Goal: Obtain resource: Download file/media

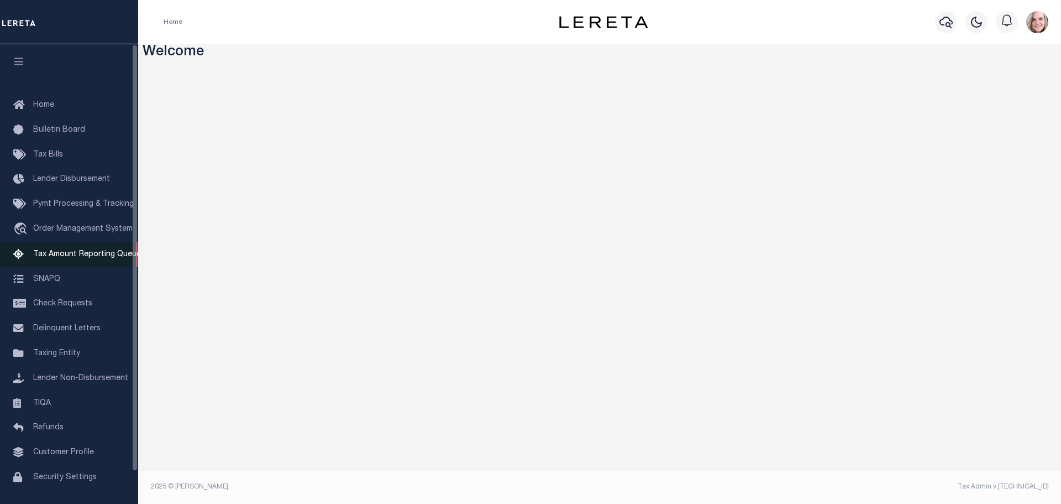
click at [76, 256] on span "Tax Amount Reporting Queue" at bounding box center [87, 254] width 108 height 8
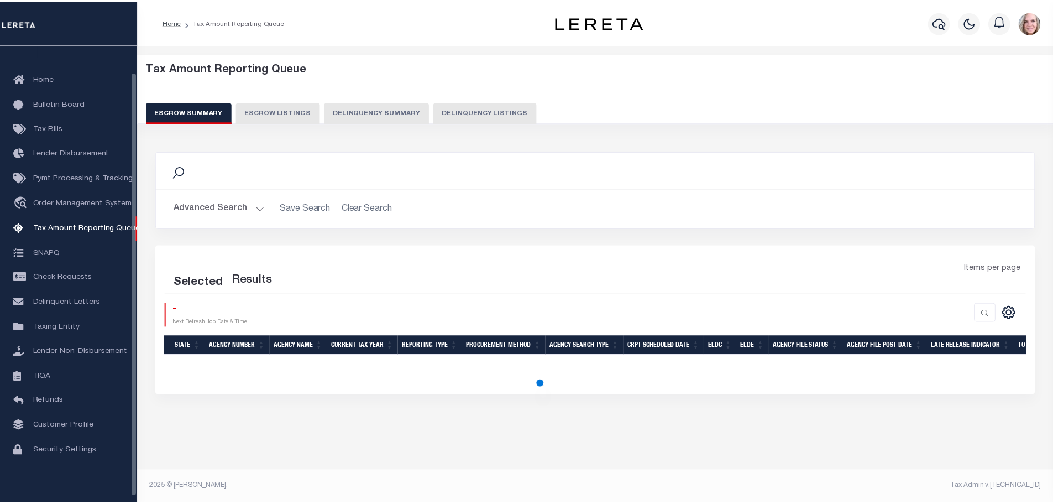
scroll to position [29, 0]
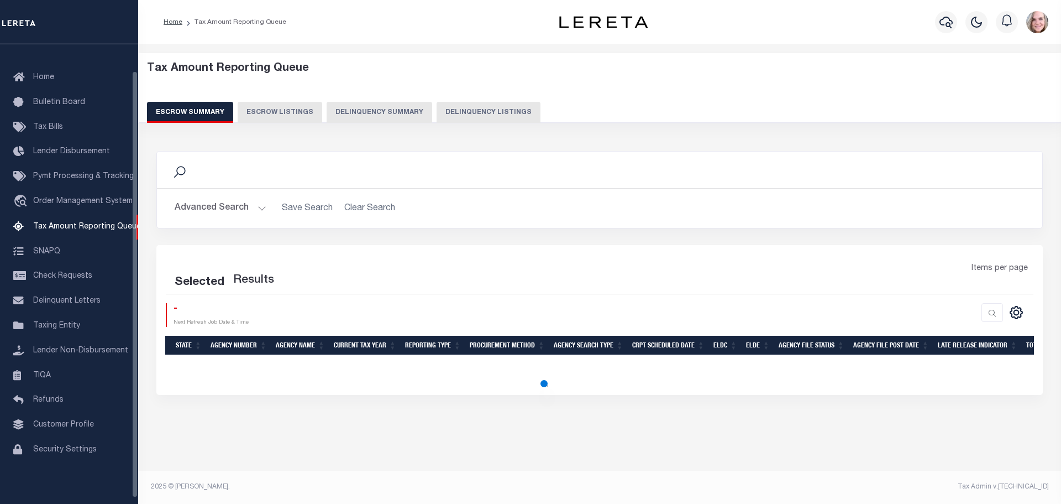
click at [373, 111] on button "Delinquency Summary" at bounding box center [380, 112] width 106 height 21
select select
select select "AnnualDelinquency"
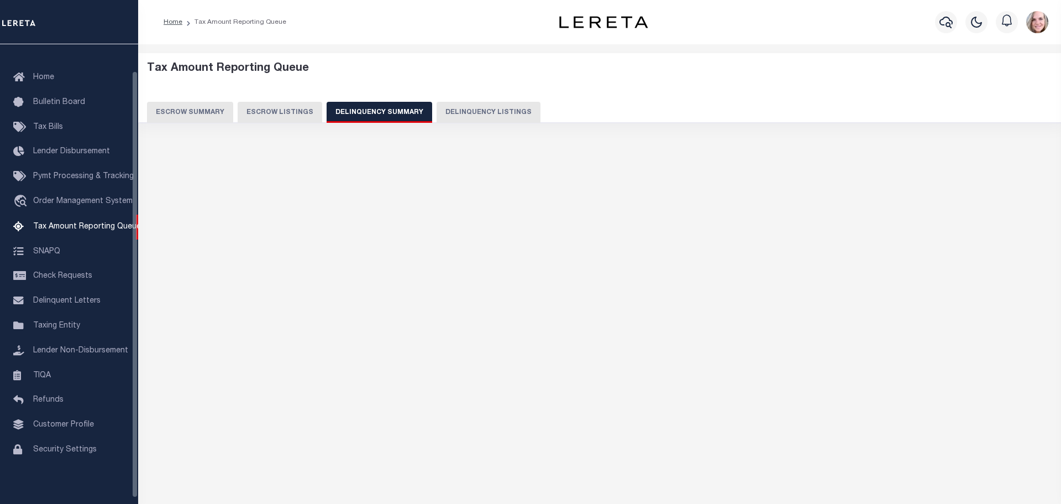
click at [373, 107] on button "Delinquency Summary" at bounding box center [380, 112] width 106 height 21
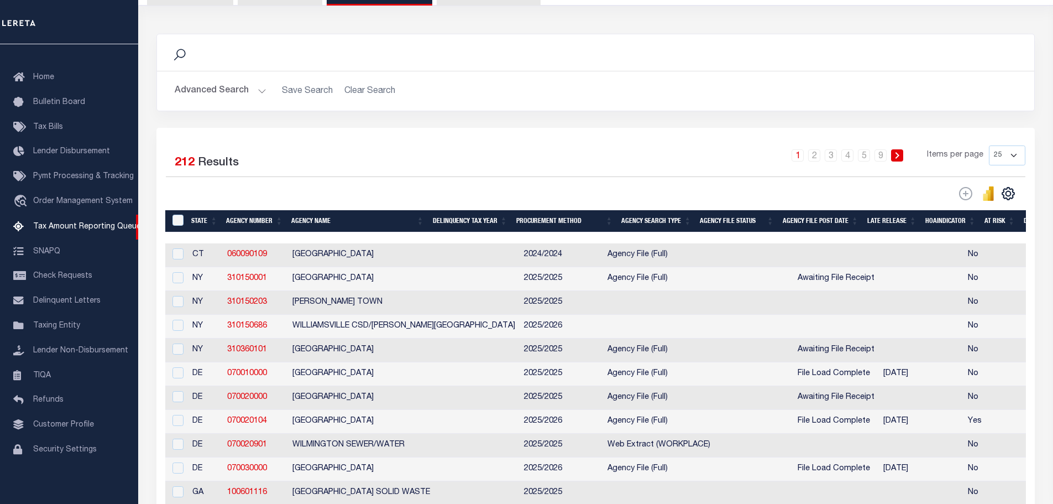
scroll to position [166, 0]
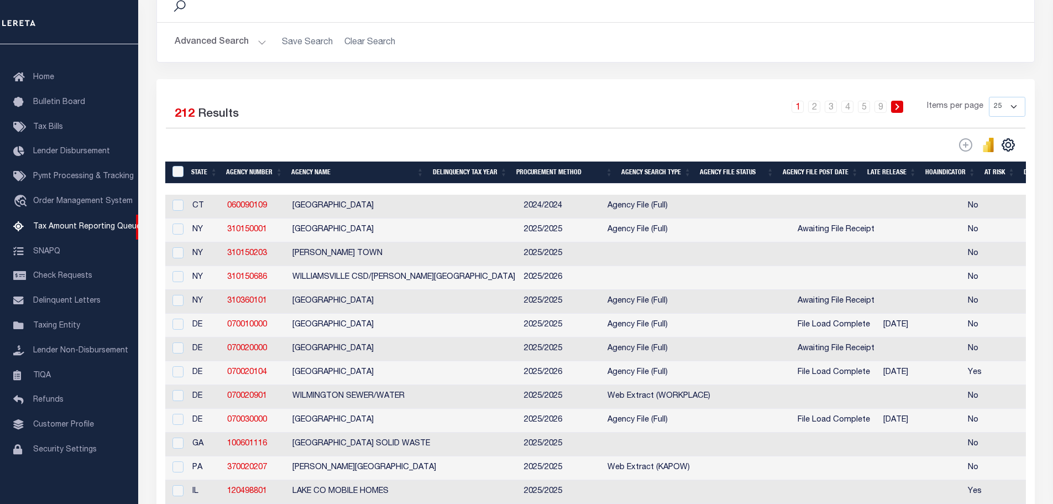
click at [216, 43] on button "Advanced Search" at bounding box center [221, 43] width 92 height 22
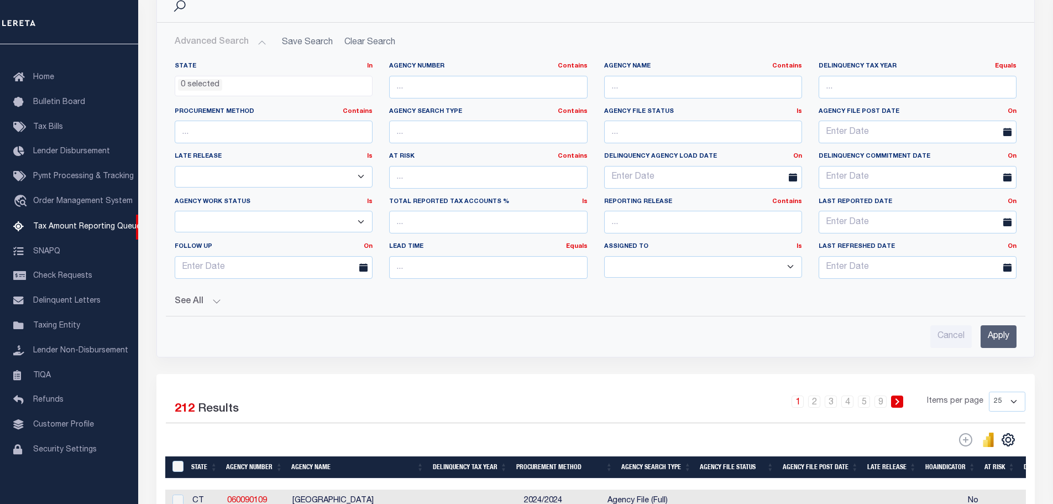
scroll to position [221, 0]
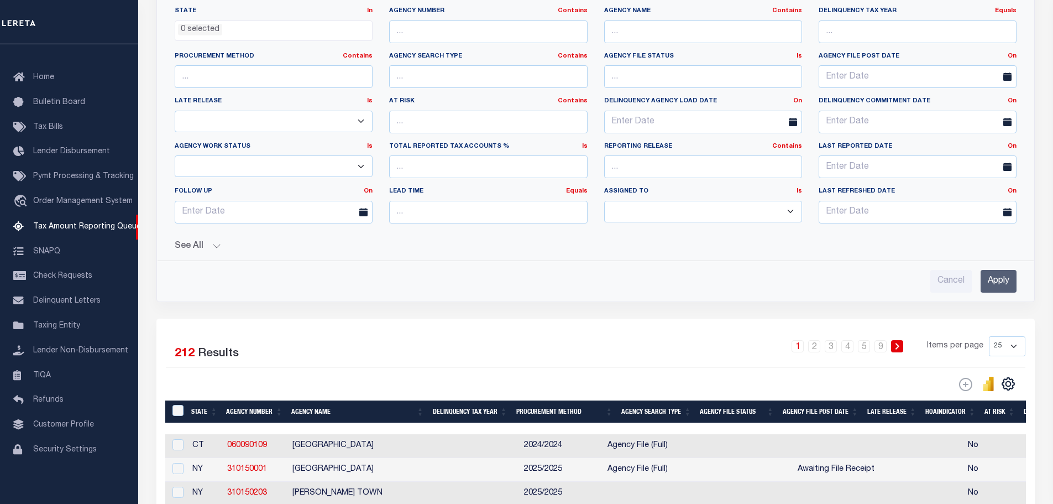
click at [232, 243] on button "See All" at bounding box center [596, 246] width 842 height 11
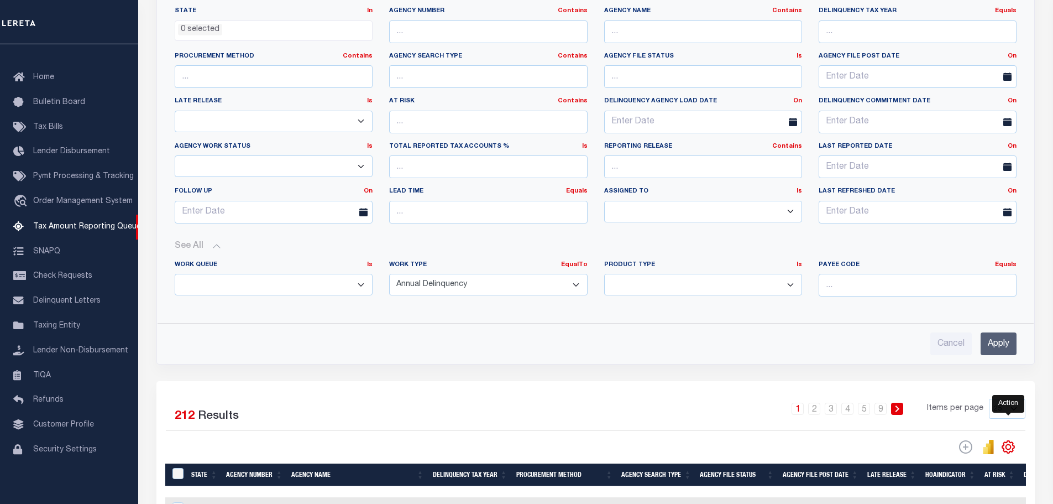
click at [1012, 447] on icon "" at bounding box center [1008, 446] width 14 height 14
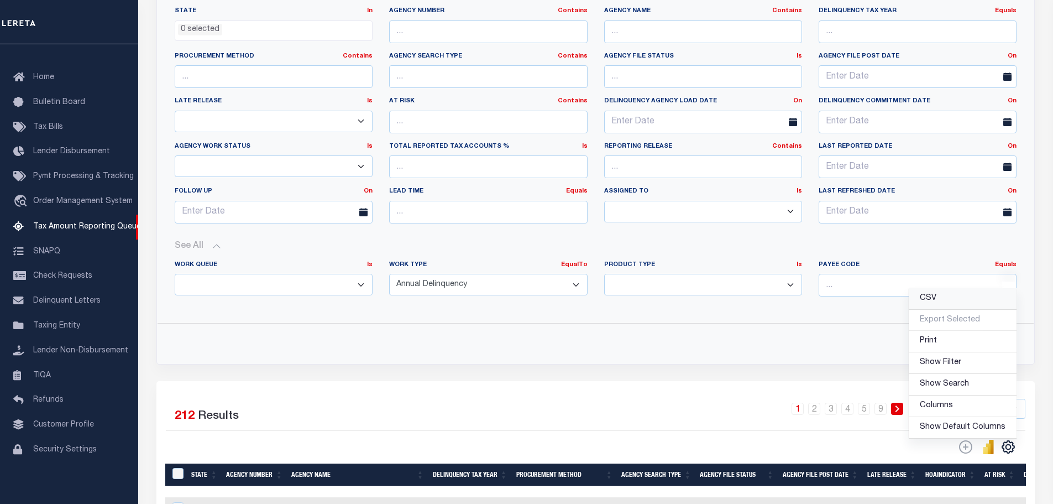
click at [977, 302] on link "CSV" at bounding box center [963, 299] width 108 height 22
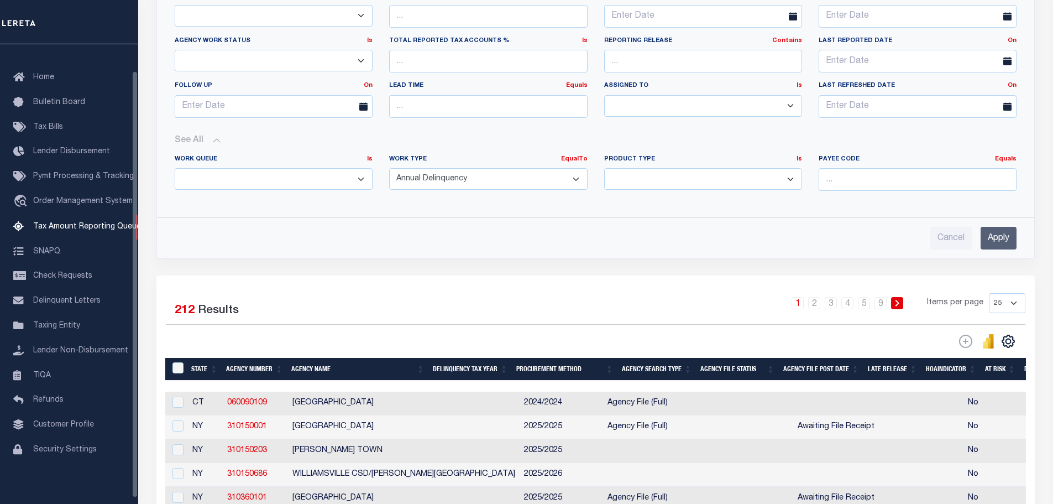
scroll to position [442, 0]
